Goal: Transaction & Acquisition: Purchase product/service

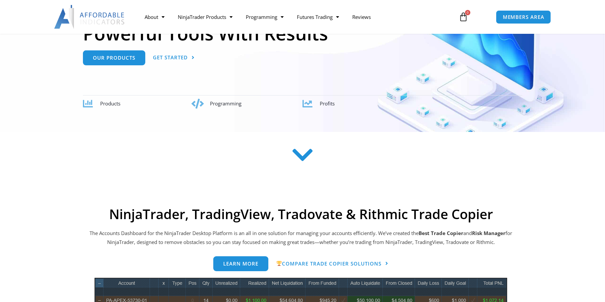
scroll to position [372, 0]
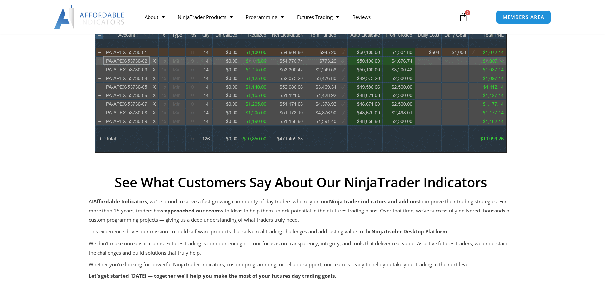
scroll to position [248, 0]
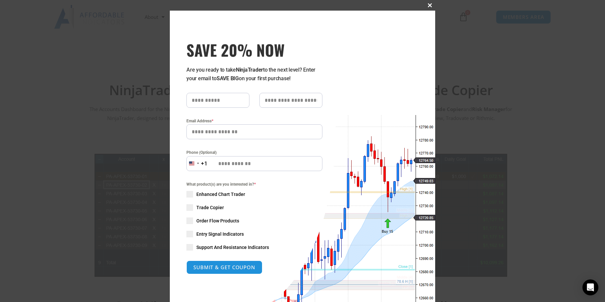
click at [430, 7] on span "SAVE 20% NOW popup" at bounding box center [430, 5] width 11 height 4
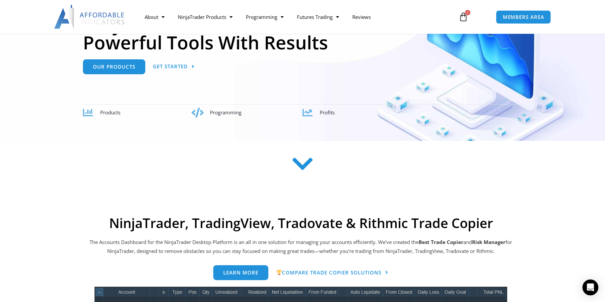
scroll to position [239, 0]
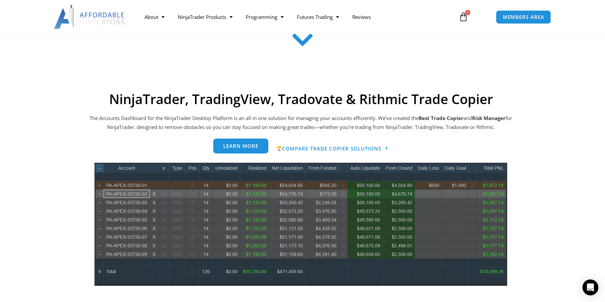
click at [237, 147] on span "Learn more" at bounding box center [240, 146] width 35 height 5
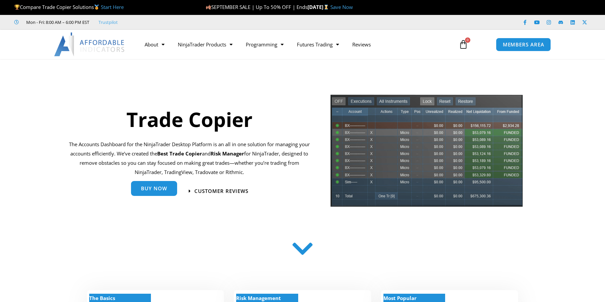
click at [151, 189] on span "Buy Now" at bounding box center [154, 188] width 26 height 5
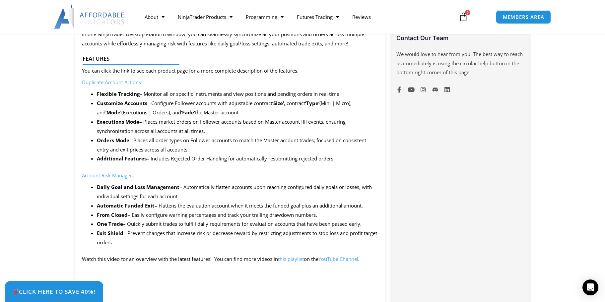
scroll to position [745, 0]
